Goal: Task Accomplishment & Management: Use online tool/utility

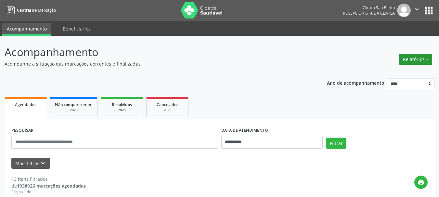
click at [416, 58] on button "Relatórios" at bounding box center [415, 59] width 33 height 11
click at [388, 82] on link "Procedimentos realizados" at bounding box center [398, 82] width 70 height 9
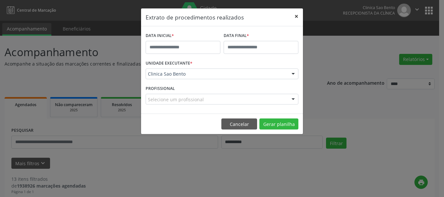
click at [297, 17] on button "×" at bounding box center [296, 16] width 13 height 16
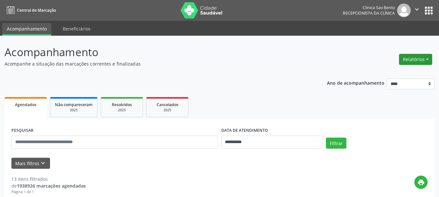
click at [416, 57] on button "Relatórios" at bounding box center [415, 59] width 33 height 11
click at [385, 71] on link "Agendamentos" at bounding box center [398, 73] width 70 height 9
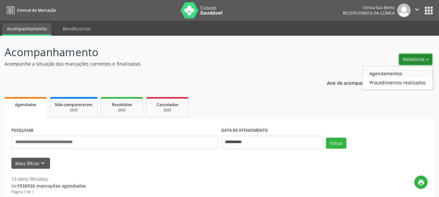
select select "*"
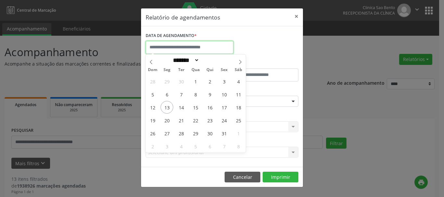
click at [180, 47] on input "text" at bounding box center [190, 47] width 88 height 13
click at [167, 106] on span "13" at bounding box center [167, 107] width 13 height 13
type input "**********"
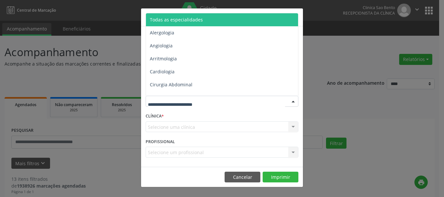
click at [193, 21] on span "Todas as especialidades" at bounding box center [176, 20] width 53 height 6
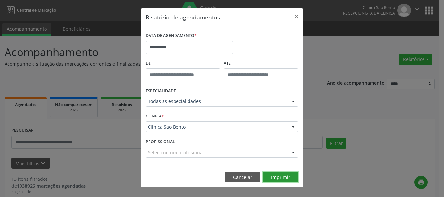
click at [284, 176] on button "Imprimir" at bounding box center [281, 177] width 36 height 11
click at [297, 16] on button "×" at bounding box center [296, 16] width 13 height 16
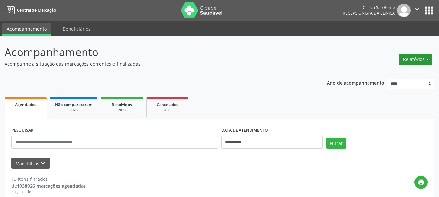
click at [415, 56] on button "Relatórios" at bounding box center [415, 59] width 33 height 11
click at [380, 71] on link "Agendamentos" at bounding box center [398, 73] width 70 height 9
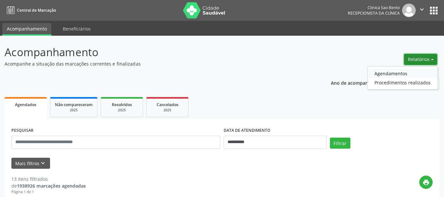
select select "*"
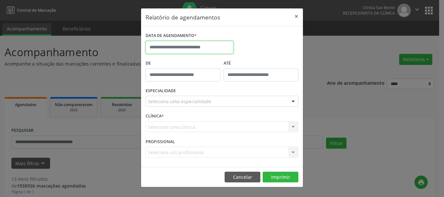
click at [200, 48] on input "text" at bounding box center [190, 47] width 88 height 13
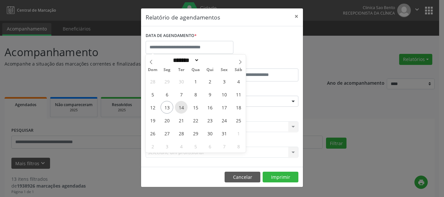
click at [182, 107] on span "14" at bounding box center [181, 107] width 13 height 13
type input "**********"
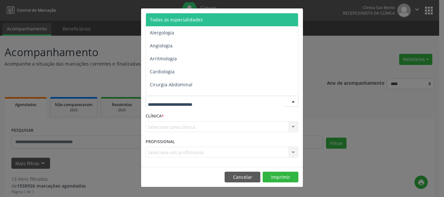
click at [200, 20] on span "Todas as especialidades" at bounding box center [176, 20] width 53 height 6
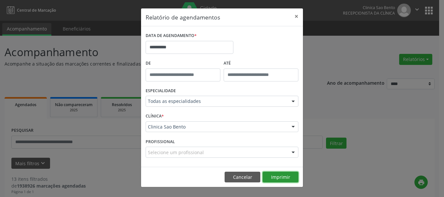
click at [287, 175] on button "Imprimir" at bounding box center [281, 177] width 36 height 11
